Goal: Book appointment/travel/reservation

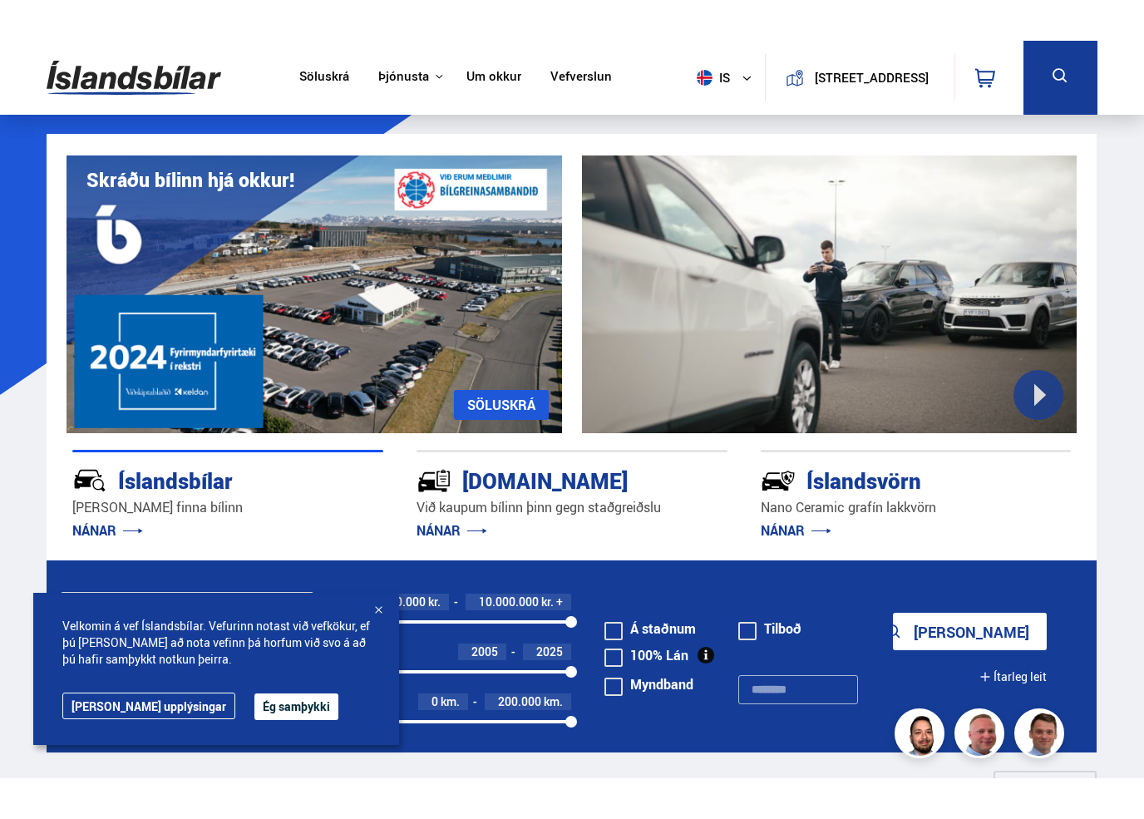
scroll to position [1, 0]
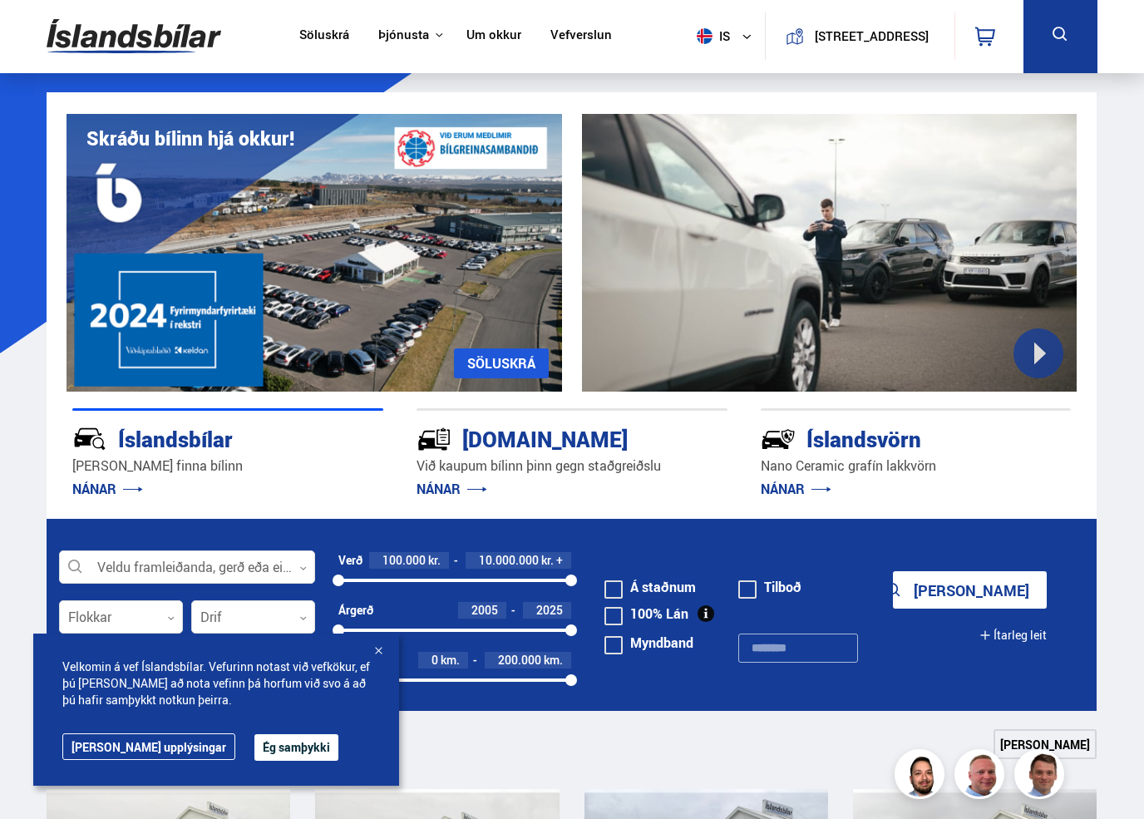
click at [1073, 369] on div at bounding box center [830, 253] width 496 height 278
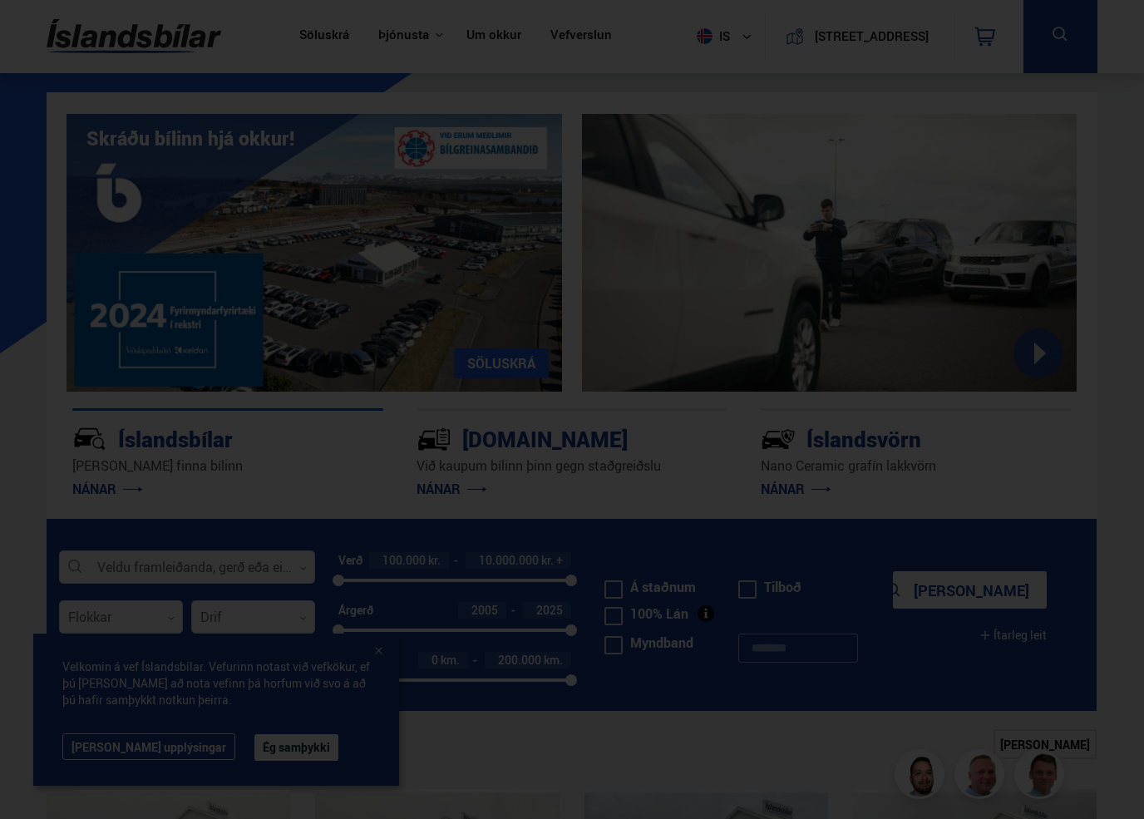
click at [724, 131] on div at bounding box center [572, 409] width 1144 height 819
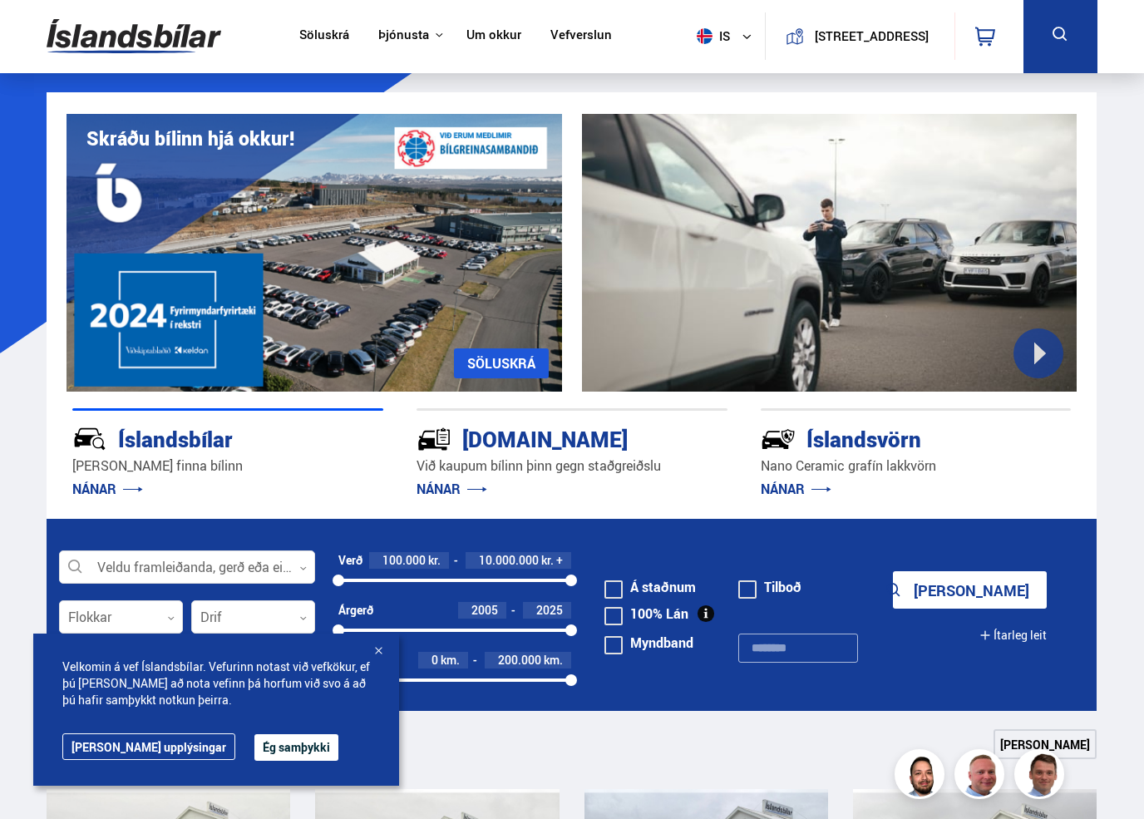
click at [707, 133] on div at bounding box center [830, 253] width 496 height 278
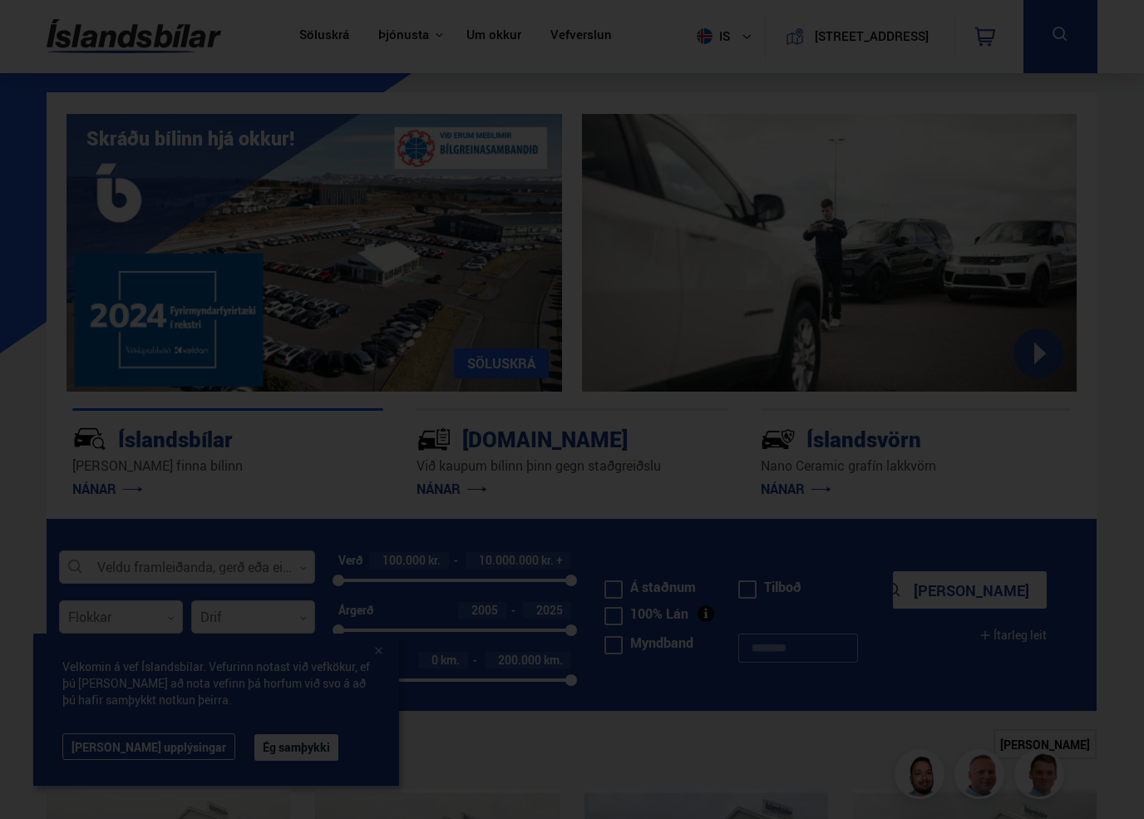
click at [553, 181] on div at bounding box center [572, 409] width 1144 height 819
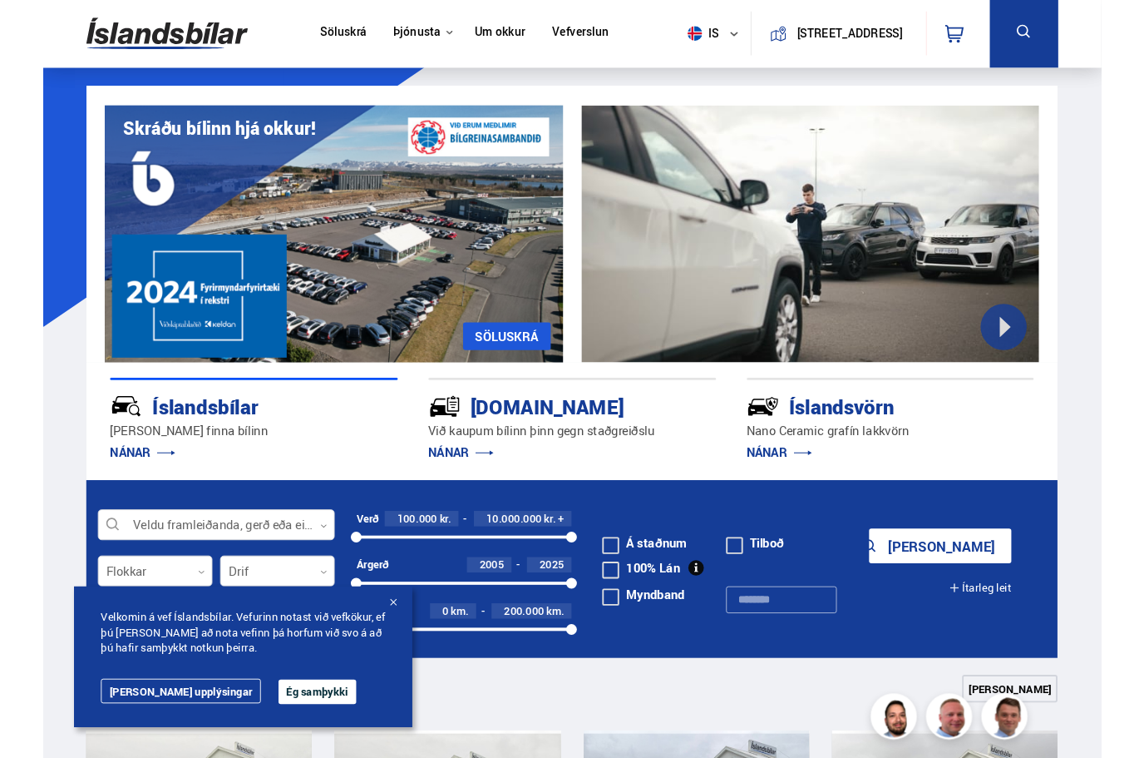
scroll to position [0, 0]
